Goal: Use online tool/utility: Utilize a website feature to perform a specific function

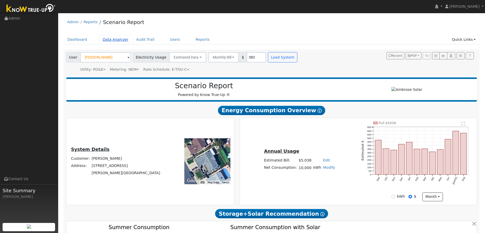
click at [112, 40] on link "Data Analyzer" at bounding box center [116, 40] width 34 height 10
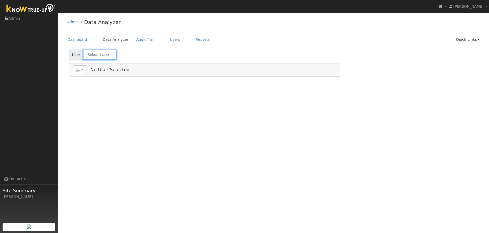
type input "Jason Durkin"
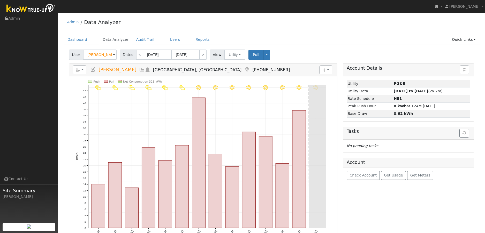
click at [114, 55] on span at bounding box center [114, 55] width 2 height 6
paste input "Vincent Cirelli"
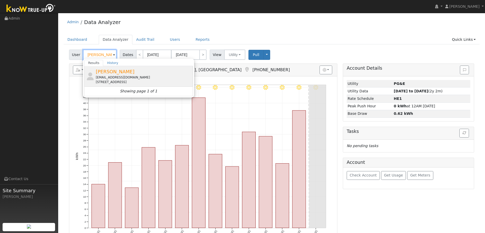
type input "[PERSON_NAME]"
click at [104, 72] on span "Vincent Cirelli" at bounding box center [115, 71] width 39 height 5
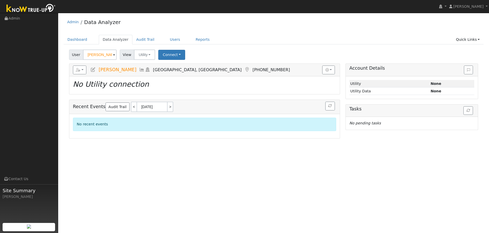
click at [122, 123] on div "No recent events" at bounding box center [204, 124] width 263 height 13
click at [200, 39] on link "Reports" at bounding box center [203, 40] width 22 height 10
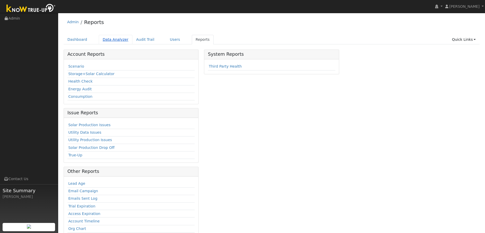
click at [110, 40] on link "Data Analyzer" at bounding box center [116, 40] width 34 height 10
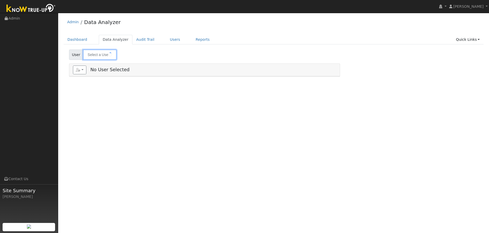
type input "[PERSON_NAME]"
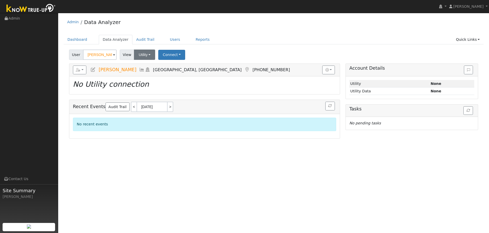
click at [151, 56] on button "Utility" at bounding box center [144, 55] width 21 height 10
click at [150, 66] on link "Utility" at bounding box center [152, 66] width 36 height 7
click at [172, 56] on button "Connect" at bounding box center [171, 55] width 27 height 10
click at [176, 77] on link "Quick Connect" at bounding box center [179, 77] width 40 height 7
click at [198, 40] on link "Reports" at bounding box center [203, 40] width 22 height 10
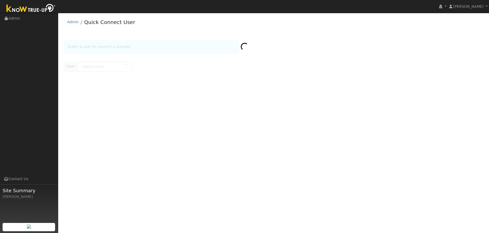
type input "[PERSON_NAME]"
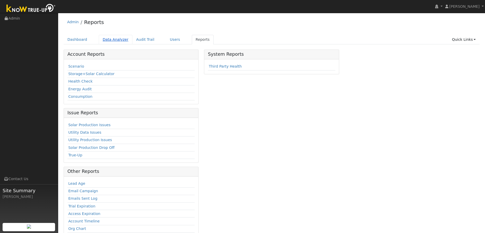
click at [111, 41] on link "Data Analyzer" at bounding box center [116, 40] width 34 height 10
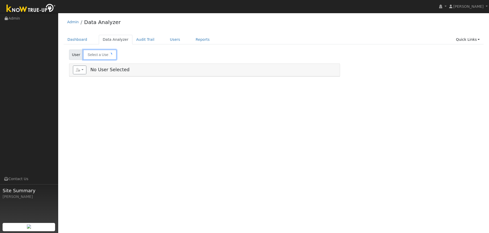
type input "[PERSON_NAME]"
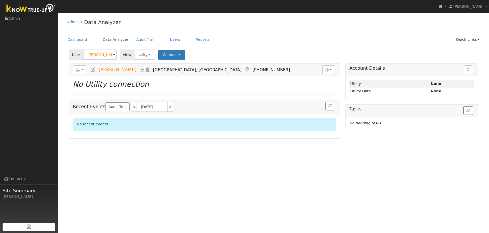
click at [173, 40] on link "Users" at bounding box center [175, 40] width 18 height 10
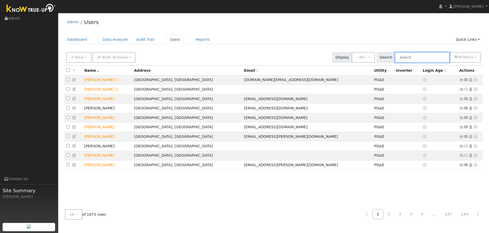
click at [406, 58] on input "text" at bounding box center [422, 57] width 55 height 11
paste input "Vincent Cirelli"
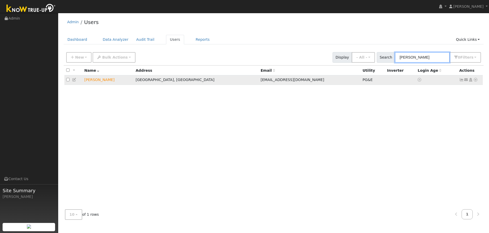
type input "[PERSON_NAME]"
click at [101, 81] on td "[PERSON_NAME]" at bounding box center [107, 80] width 51 height 10
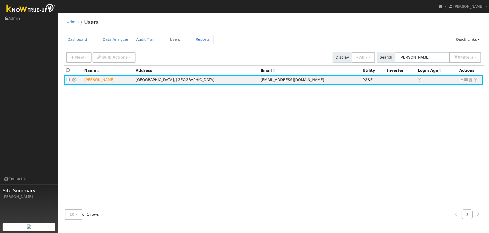
click at [195, 40] on link "Reports" at bounding box center [203, 40] width 22 height 10
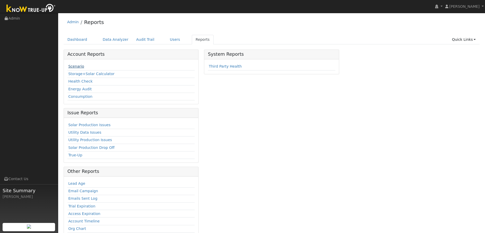
click at [73, 66] on link "Scenario" at bounding box center [76, 66] width 16 height 4
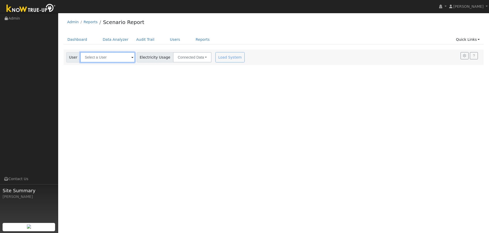
click at [123, 59] on input "text" at bounding box center [107, 57] width 55 height 10
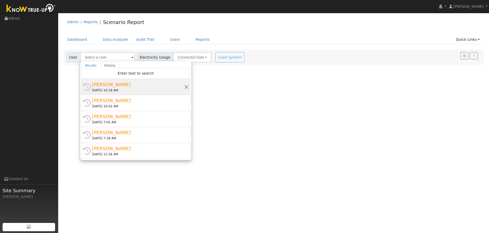
click at [110, 85] on div "[PERSON_NAME]" at bounding box center [138, 84] width 92 height 7
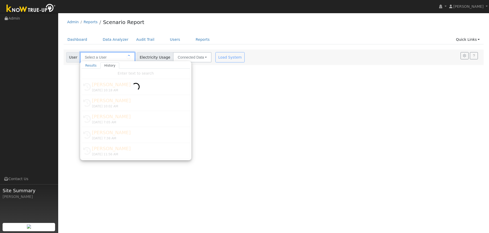
type input "[PERSON_NAME]"
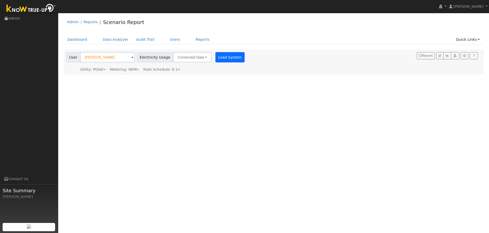
click at [226, 59] on button "Load System" at bounding box center [229, 57] width 29 height 10
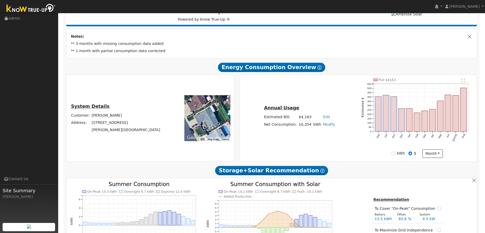
type input "15600"
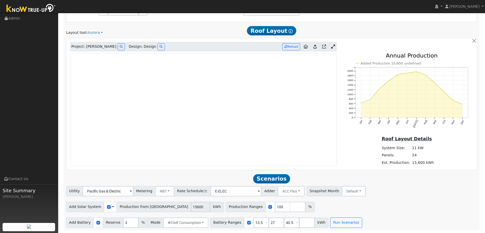
scroll to position [279, 0]
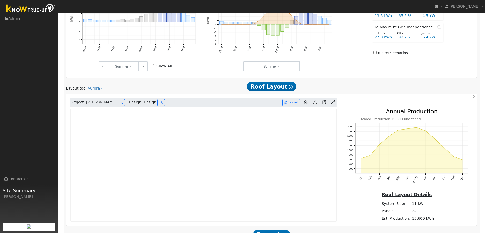
click at [316, 103] on icon at bounding box center [314, 103] width 3 height 4
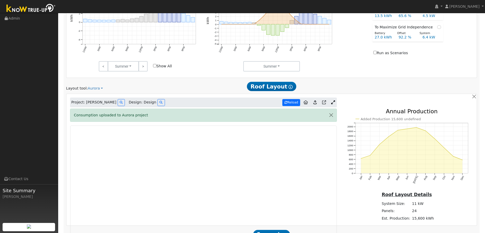
click at [289, 104] on button "Reload" at bounding box center [291, 102] width 18 height 7
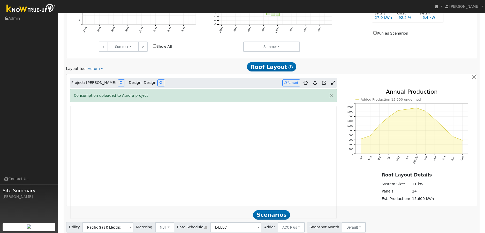
scroll to position [308, 0]
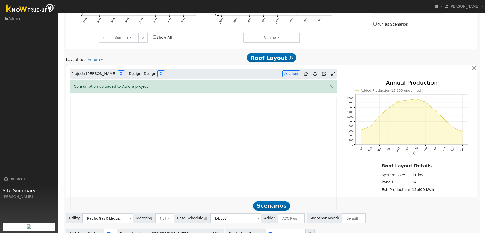
click at [316, 74] on icon at bounding box center [314, 74] width 3 height 4
click at [331, 88] on button "button" at bounding box center [331, 86] width 11 height 13
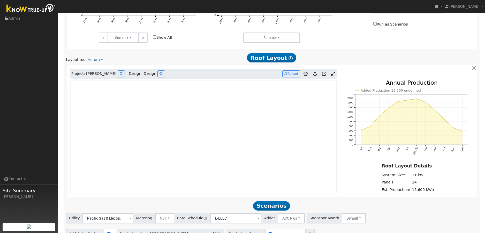
click at [314, 73] on icon at bounding box center [314, 74] width 3 height 4
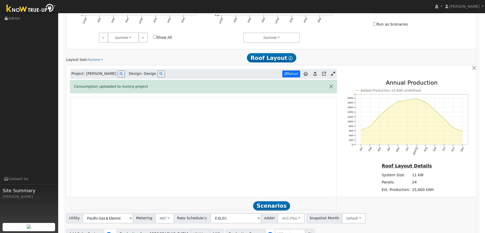
click at [288, 74] on button "Reload" at bounding box center [291, 74] width 18 height 7
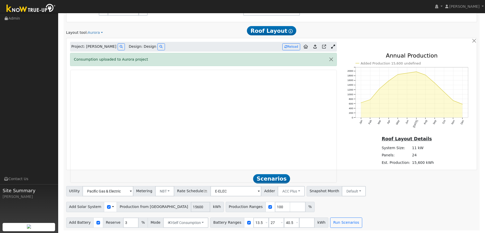
scroll to position [0, 0]
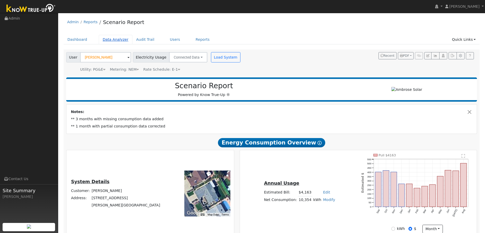
click at [102, 39] on link "Data Analyzer" at bounding box center [116, 40] width 34 height 10
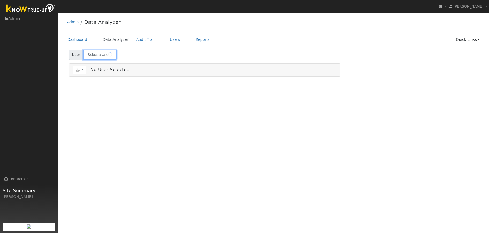
type input "[PERSON_NAME]"
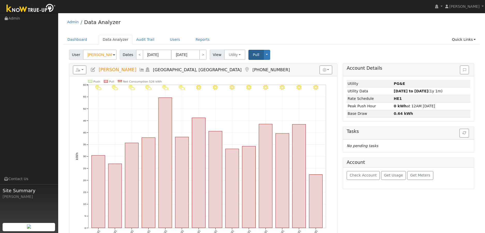
click at [257, 55] on span "Pull" at bounding box center [256, 55] width 6 height 4
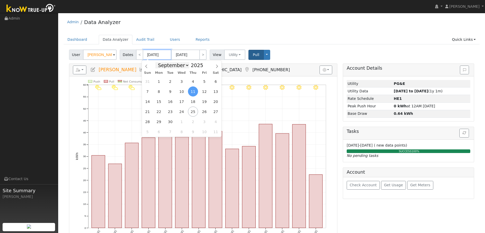
click at [204, 67] on span at bounding box center [206, 66] width 4 height 3
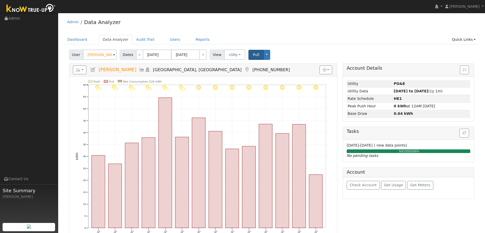
click at [253, 55] on span "Pull" at bounding box center [256, 55] width 6 height 4
click at [164, 58] on input "09/11/2025" at bounding box center [157, 55] width 28 height 10
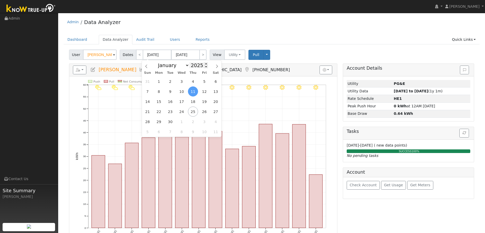
click at [197, 66] on input "2025" at bounding box center [198, 66] width 19 height 6
click at [204, 67] on span at bounding box center [206, 66] width 4 height 3
type input "2024"
click at [183, 94] on span "11" at bounding box center [182, 92] width 10 height 10
type input "09/11/2024"
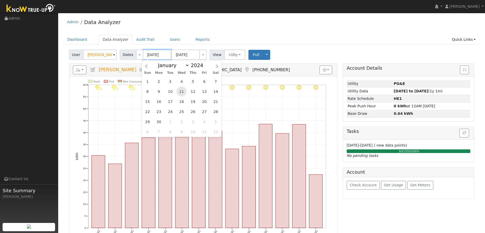
type input "09/24/2024"
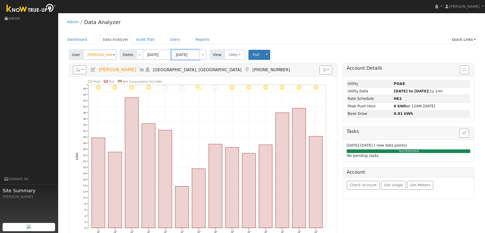
click at [196, 57] on input "09/24/2024" at bounding box center [185, 55] width 28 height 10
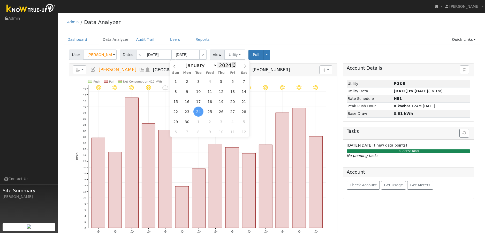
click at [233, 64] on span at bounding box center [234, 64] width 4 height 3
type input "2025"
click at [189, 112] on span "22" at bounding box center [187, 112] width 10 height 10
type input "09/22/2025"
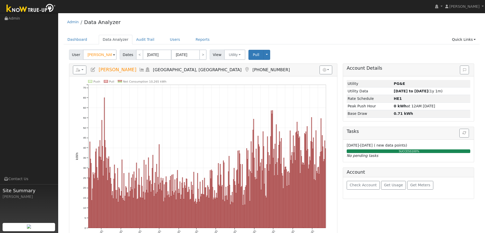
click at [253, 56] on span "Pull" at bounding box center [256, 55] width 6 height 4
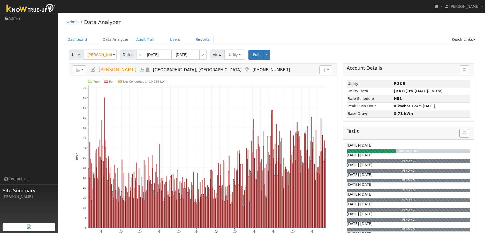
click at [196, 40] on link "Reports" at bounding box center [203, 40] width 22 height 10
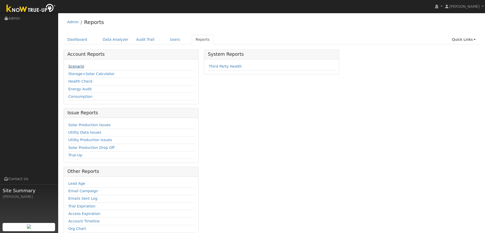
click at [74, 66] on link "Scenario" at bounding box center [76, 66] width 16 height 4
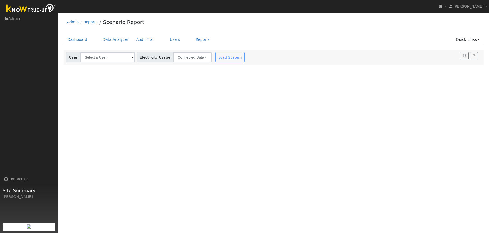
click at [231, 58] on div "Load System" at bounding box center [230, 57] width 33 height 10
click at [131, 58] on span at bounding box center [132, 58] width 2 height 6
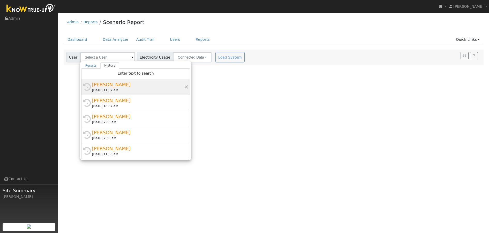
click at [111, 85] on div "[PERSON_NAME]" at bounding box center [138, 84] width 92 height 7
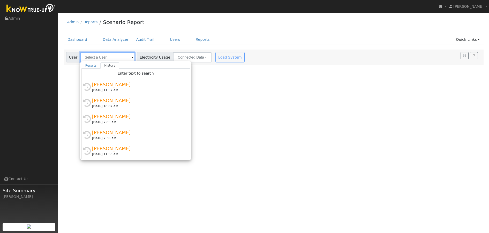
type input "[PERSON_NAME]"
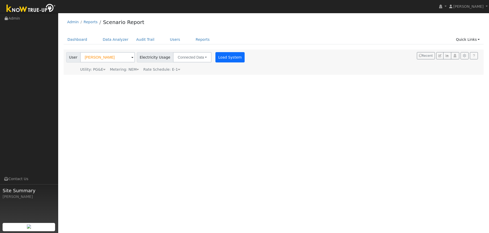
click at [229, 56] on button "Load System" at bounding box center [229, 57] width 29 height 10
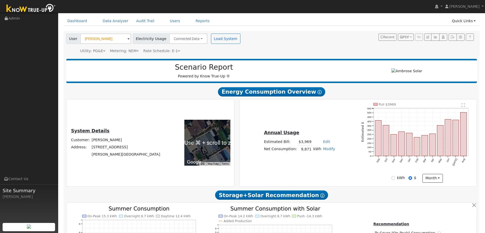
type input "15600"
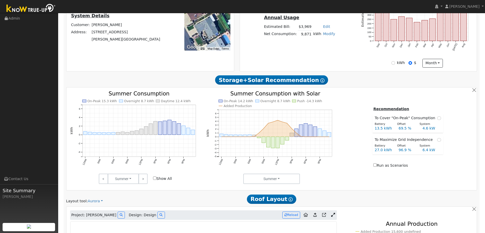
scroll to position [67, 0]
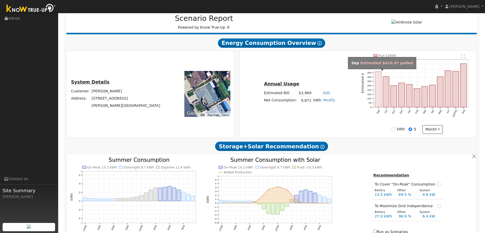
click at [378, 103] on rect "onclick=""" at bounding box center [378, 90] width 6 height 36
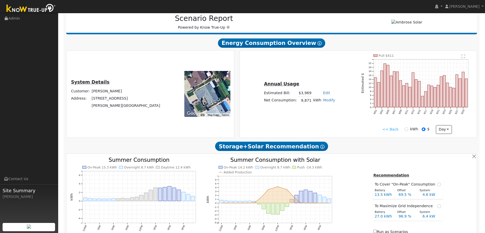
click at [393, 128] on link "<< Back" at bounding box center [390, 129] width 16 height 5
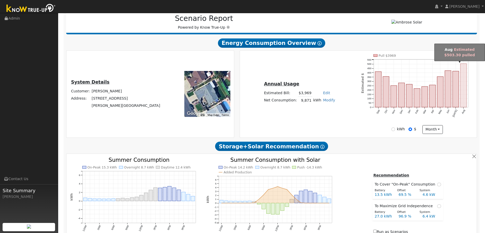
click at [465, 96] on rect "onclick=""" at bounding box center [463, 86] width 6 height 44
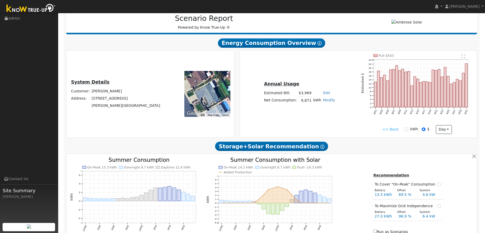
click at [393, 130] on link "<< Back" at bounding box center [390, 129] width 16 height 5
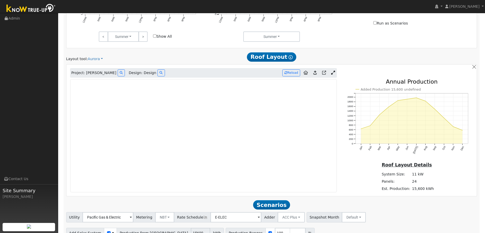
scroll to position [303, 0]
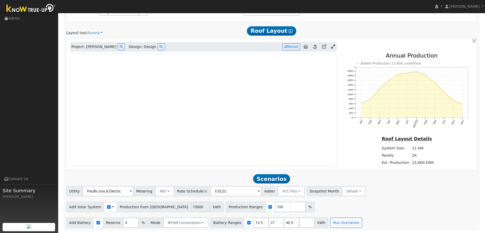
click at [334, 47] on icon at bounding box center [333, 47] width 4 height 4
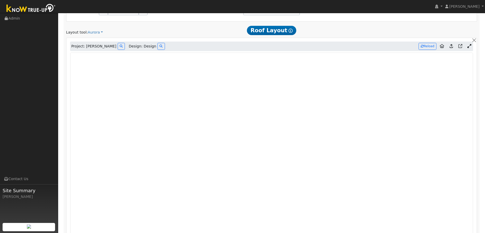
click at [470, 47] on icon at bounding box center [469, 46] width 4 height 4
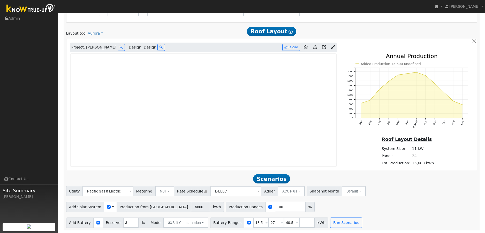
click at [324, 46] on icon at bounding box center [324, 47] width 4 height 4
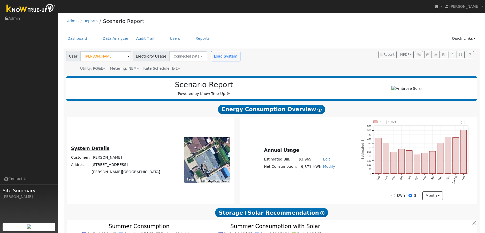
scroll to position [0, 0]
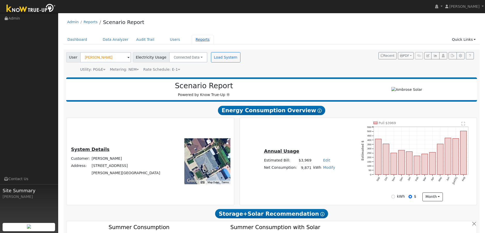
click at [199, 40] on link "Reports" at bounding box center [203, 40] width 22 height 10
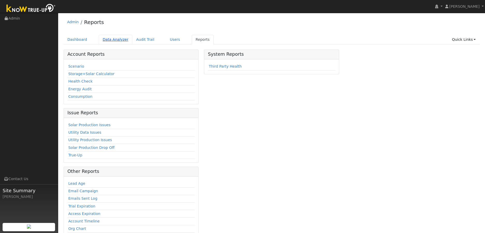
click at [117, 41] on link "Data Analyzer" at bounding box center [116, 40] width 34 height 10
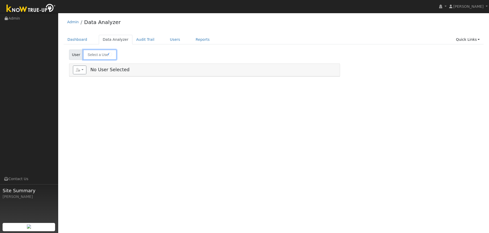
type input "[PERSON_NAME]"
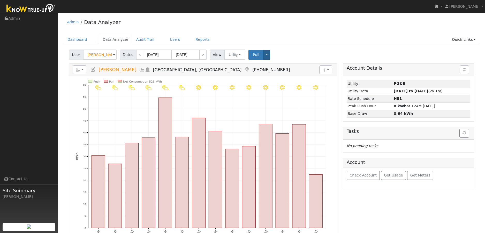
click at [263, 55] on button "Toggle Dropdown" at bounding box center [266, 55] width 7 height 10
click at [253, 57] on span "Pull" at bounding box center [256, 55] width 6 height 4
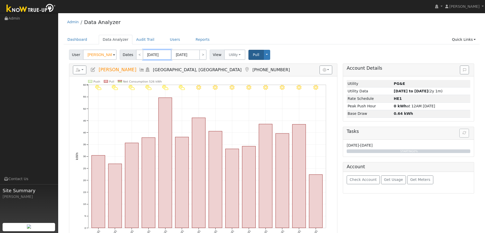
click at [162, 58] on input "09/11/2025" at bounding box center [157, 55] width 28 height 10
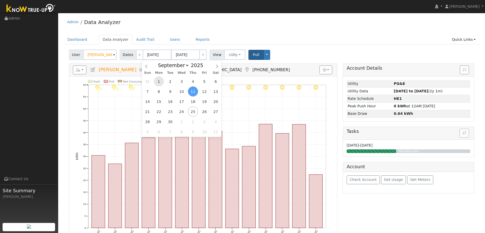
click at [158, 82] on span "1" at bounding box center [159, 81] width 10 height 10
type input "09/01/2025"
type input "09/30/2025"
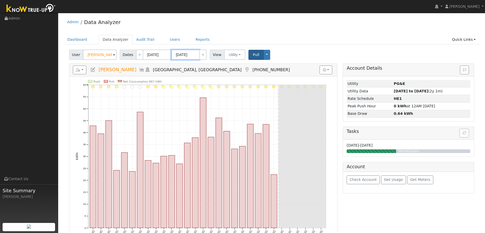
click at [178, 58] on input "09/30/2025" at bounding box center [185, 55] width 28 height 10
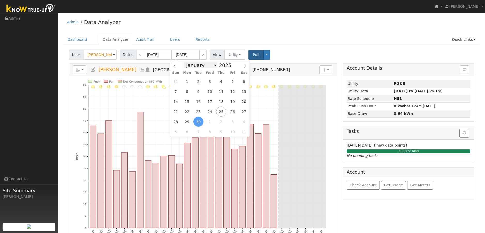
select select "7"
click at [178, 134] on span "31" at bounding box center [176, 132] width 10 height 10
type input "08/31/2025"
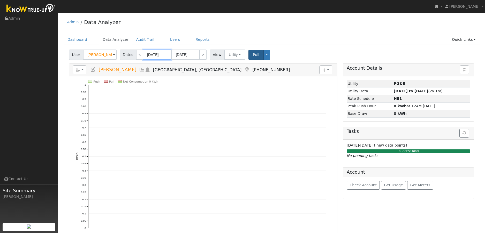
click at [162, 54] on input "09/01/2025" at bounding box center [157, 55] width 28 height 10
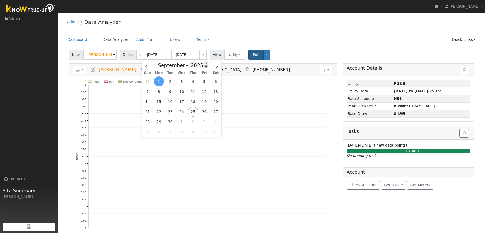
click at [205, 68] on span at bounding box center [206, 66] width 4 height 3
type input "2024"
click at [146, 80] on span "1" at bounding box center [147, 81] width 10 height 10
type input "09/01/2024"
type input "09/30/2024"
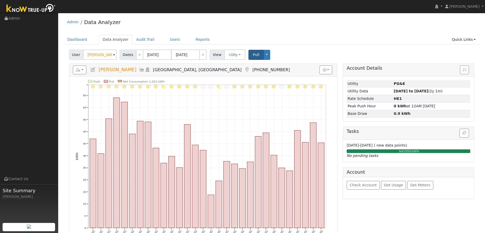
click at [254, 57] on span "Pull" at bounding box center [256, 55] width 6 height 4
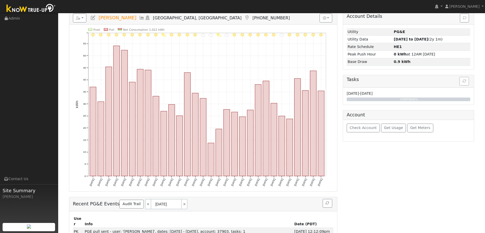
scroll to position [6, 0]
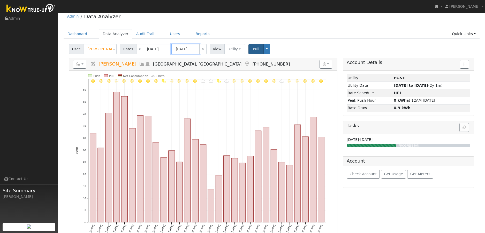
click at [196, 52] on input "09/30/2024" at bounding box center [185, 49] width 28 height 10
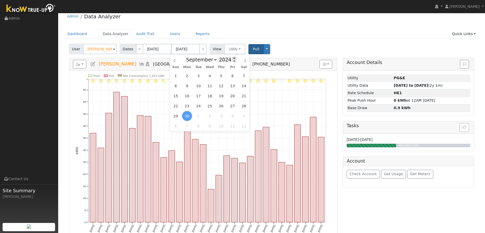
click at [234, 58] on span at bounding box center [234, 58] width 4 height 3
type input "2025"
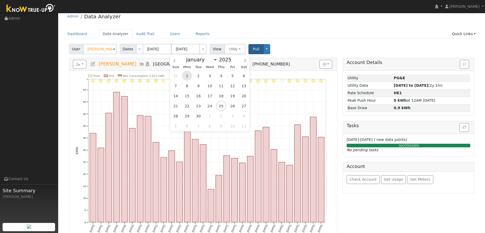
click at [187, 74] on span "1" at bounding box center [187, 76] width 10 height 10
type input "09/01/2025"
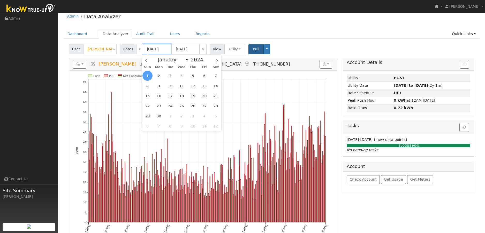
click at [149, 49] on input "09/01/2024" at bounding box center [157, 49] width 28 height 10
click at [187, 51] on input "09/01/2025" at bounding box center [185, 49] width 28 height 10
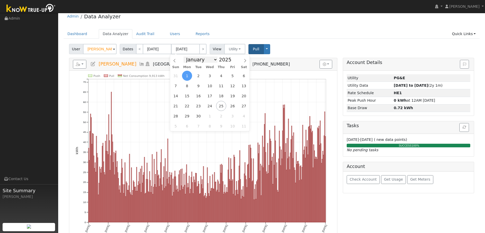
select select "7"
click at [177, 127] on span "31" at bounding box center [176, 126] width 10 height 10
type input "08/31/2025"
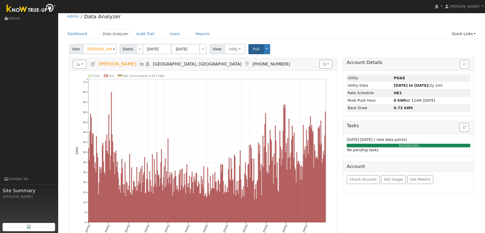
click at [254, 50] on span "Pull" at bounding box center [256, 49] width 6 height 4
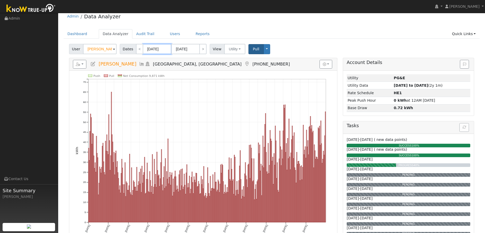
click at [167, 52] on input "09/01/2024" at bounding box center [157, 49] width 28 height 10
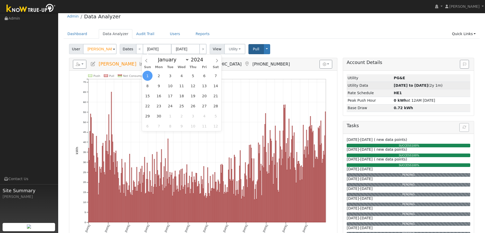
click at [387, 87] on td "Utility Data" at bounding box center [370, 85] width 46 height 7
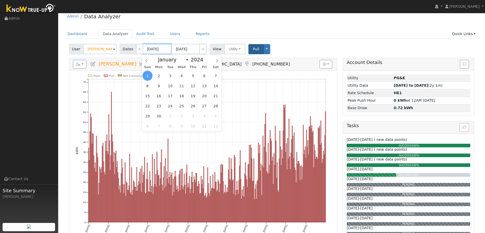
click at [167, 49] on input "09/01/2024" at bounding box center [157, 49] width 28 height 10
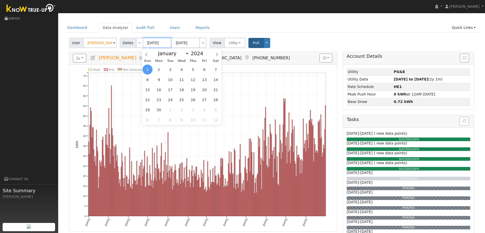
scroll to position [0, 0]
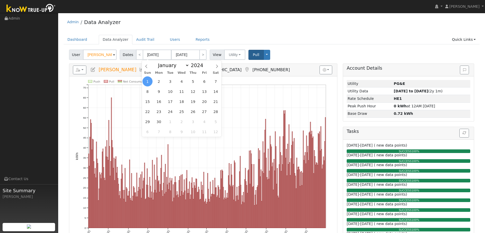
click at [313, 55] on div "User Vincent Cirelli Account Default Account Default Account 2231 Bryce Drive, …" at bounding box center [271, 54] width 407 height 12
click at [198, 40] on link "Reports" at bounding box center [203, 40] width 22 height 10
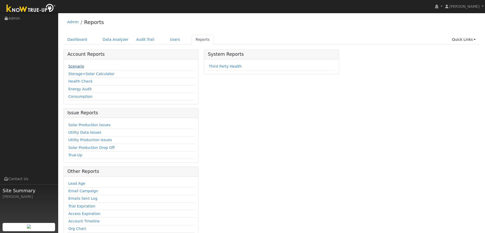
click at [76, 66] on link "Scenario" at bounding box center [76, 66] width 16 height 4
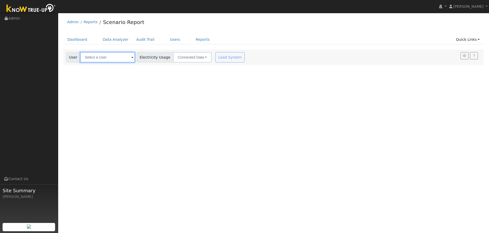
click at [110, 60] on input "text" at bounding box center [107, 57] width 55 height 10
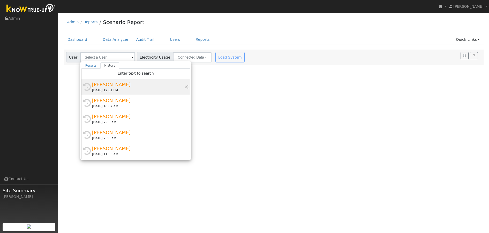
click at [102, 85] on div "[PERSON_NAME]" at bounding box center [138, 84] width 92 height 7
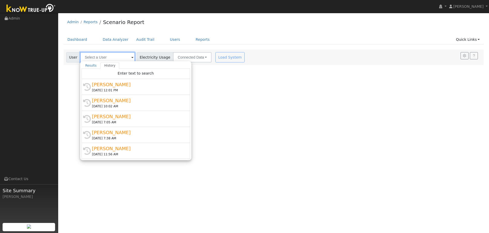
type input "[PERSON_NAME]"
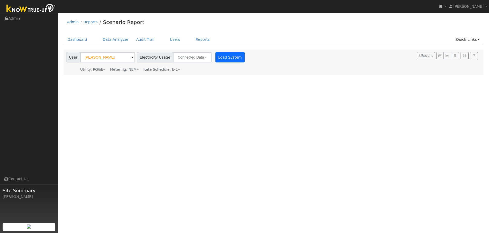
click at [223, 58] on button "Load System" at bounding box center [229, 57] width 29 height 10
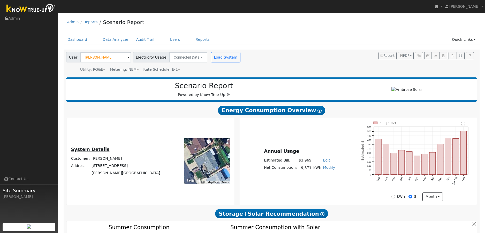
type input "16977"
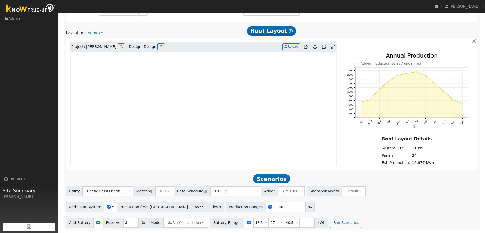
scroll to position [278, 0]
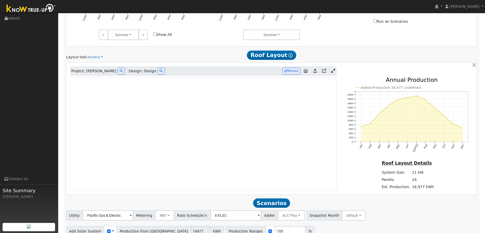
click at [316, 73] on icon at bounding box center [314, 71] width 3 height 4
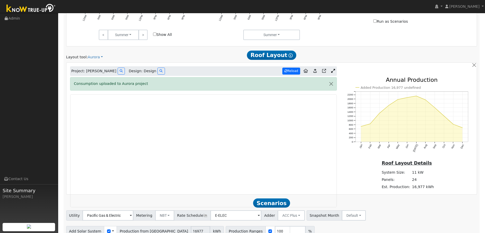
click at [293, 72] on button "Reload" at bounding box center [291, 71] width 18 height 7
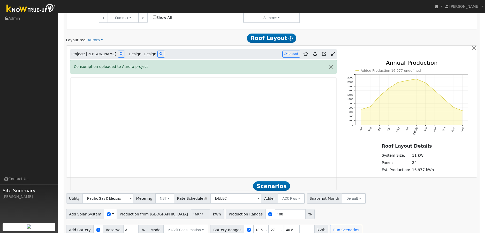
scroll to position [303, 0]
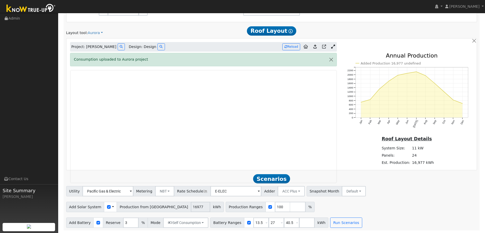
click at [335, 46] on icon at bounding box center [333, 47] width 4 height 4
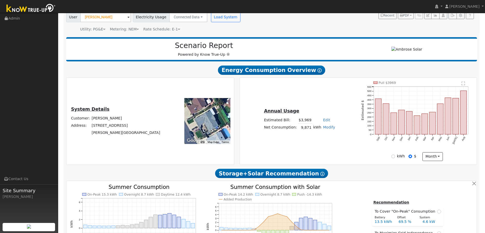
scroll to position [5, 0]
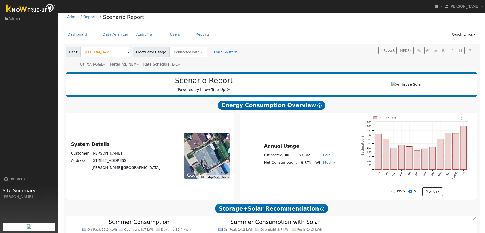
click at [211, 154] on div at bounding box center [207, 156] width 46 height 46
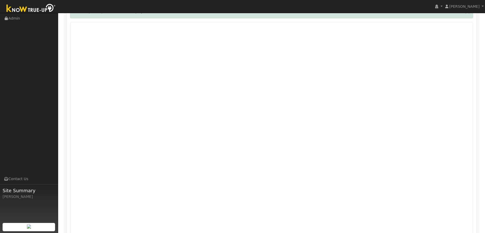
scroll to position [347, 0]
